Goal: Transaction & Acquisition: Book appointment/travel/reservation

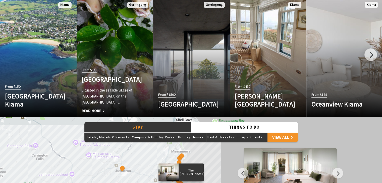
scroll to position [309, 0]
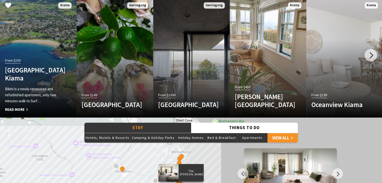
click at [55, 74] on h4 "Bikini Surf Beach Kiama" at bounding box center [32, 74] width 55 height 16
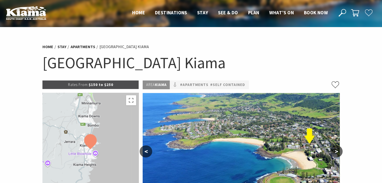
scroll to position [53, 0]
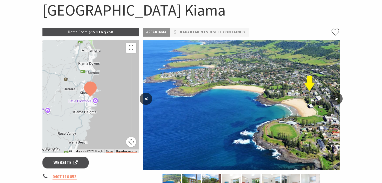
click at [337, 99] on button ">" at bounding box center [336, 99] width 13 height 12
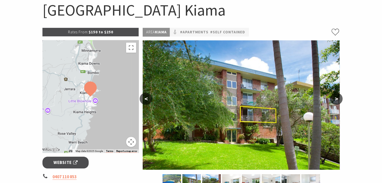
click at [337, 99] on button ">" at bounding box center [336, 99] width 13 height 12
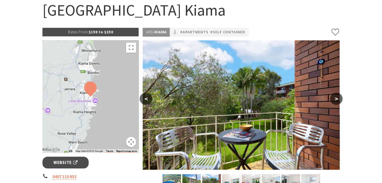
click at [337, 99] on button ">" at bounding box center [336, 99] width 13 height 12
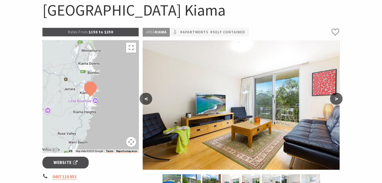
click at [337, 99] on button ">" at bounding box center [336, 99] width 13 height 12
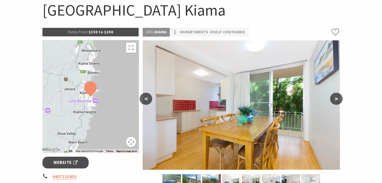
click at [337, 99] on button ">" at bounding box center [336, 99] width 13 height 12
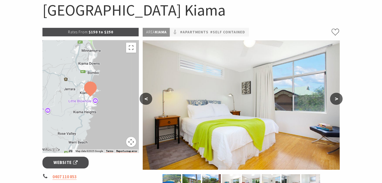
click at [337, 99] on button ">" at bounding box center [336, 99] width 13 height 12
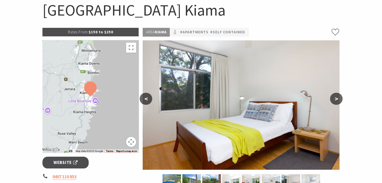
click at [337, 99] on button ">" at bounding box center [336, 99] width 13 height 12
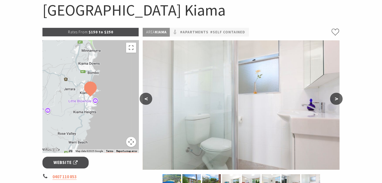
click at [337, 99] on button ">" at bounding box center [336, 99] width 13 height 12
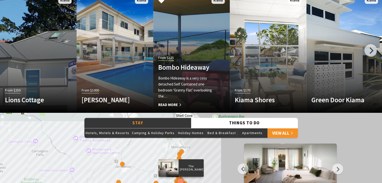
scroll to position [311, 0]
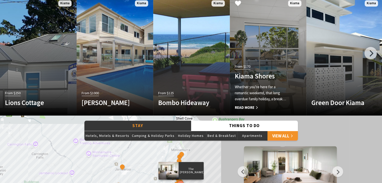
click at [249, 70] on div "From $170 Kiama Shores Whether you’re here for a romantic weekend, that long ov…" at bounding box center [262, 87] width 65 height 48
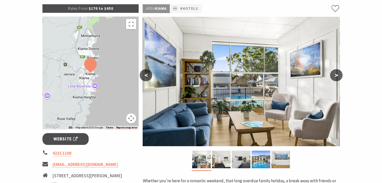
scroll to position [78, 0]
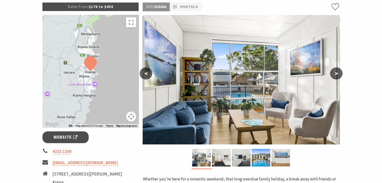
click at [336, 71] on button ">" at bounding box center [336, 74] width 13 height 12
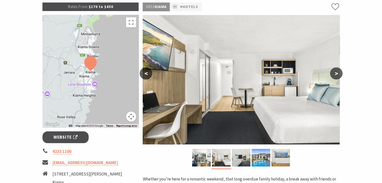
click at [336, 71] on button ">" at bounding box center [336, 74] width 13 height 12
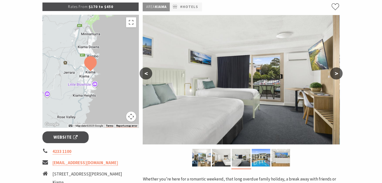
click at [336, 71] on button ">" at bounding box center [336, 74] width 13 height 12
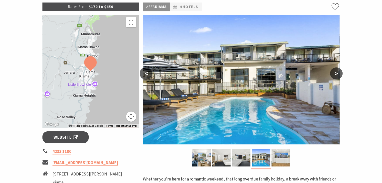
click at [336, 71] on button ">" at bounding box center [336, 74] width 13 height 12
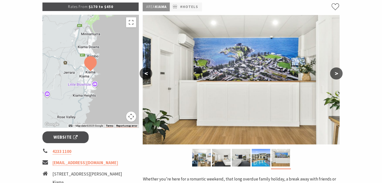
click at [336, 71] on button ">" at bounding box center [336, 74] width 13 height 12
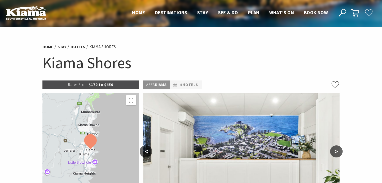
scroll to position [10, 0]
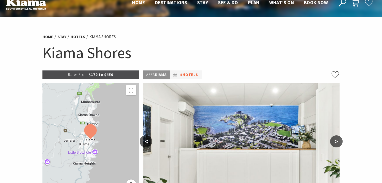
click at [186, 72] on link "#Hotels" at bounding box center [189, 75] width 18 height 6
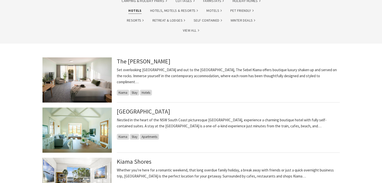
scroll to position [57, 0]
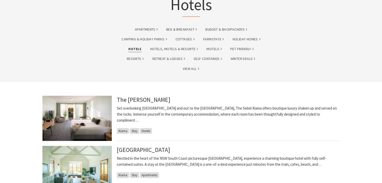
click at [227, 67] on ul "Apartments Bed & Breakfast Budget & backpackers Camping & Holiday Parks Cottage…" at bounding box center [191, 52] width 153 height 59
drag, startPoint x: 198, startPoint y: 151, endPoint x: 115, endPoint y: 152, distance: 82.7
click at [115, 152] on article "[GEOGRAPHIC_DATA] in the heart of the NSW South Coast picturesque [GEOGRAPHIC_D…" at bounding box center [191, 168] width 298 height 45
copy link "[GEOGRAPHIC_DATA]"
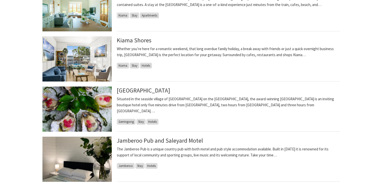
scroll to position [186, 0]
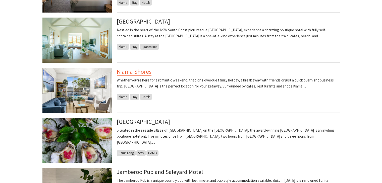
click at [137, 73] on link "Kiama Shores" at bounding box center [134, 72] width 35 height 8
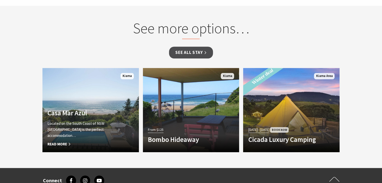
scroll to position [402, 0]
